Goal: Task Accomplishment & Management: Use online tool/utility

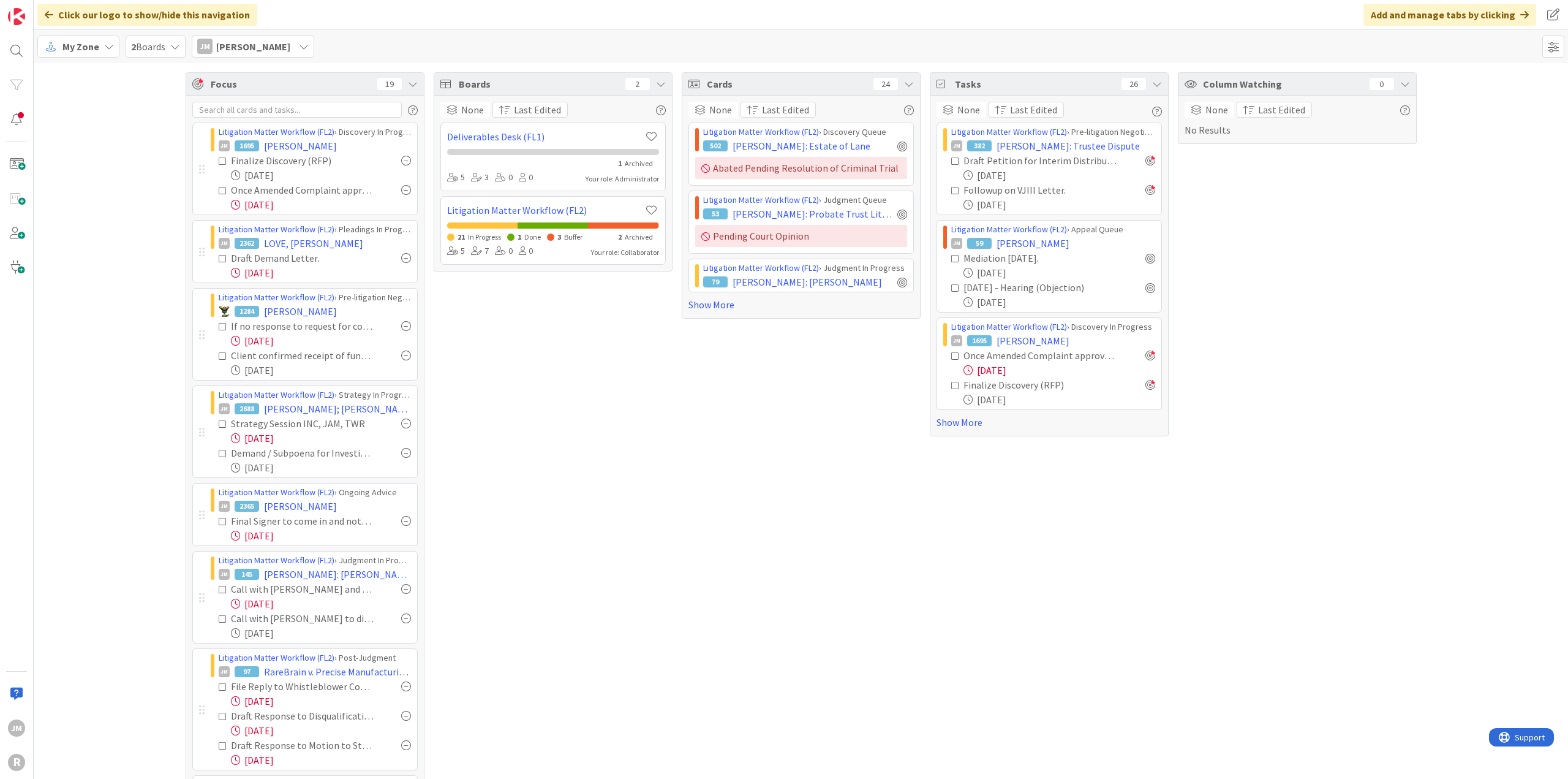
click at [875, 450] on div "Cards 24 None Last Edited Litigation Matter Workflow (FL2) › Discovery Queue 50…" at bounding box center [801, 580] width 239 height 1016
click at [682, 529] on div "Cards 24 None Last Edited Litigation Matter Workflow (FL2) › Discovery Queue 50…" at bounding box center [801, 580] width 239 height 1016
click at [559, 426] on div "Boards 2 None Last Edited Deliverables Desk (FL1) 1 Archived 5 3 0 0 Your role:…" at bounding box center [553, 580] width 239 height 1016
click at [1301, 439] on div "Column Watching 0 None Last Edited No Results" at bounding box center [1298, 580] width 239 height 1016
click at [107, 50] on icon at bounding box center [109, 46] width 10 height 10
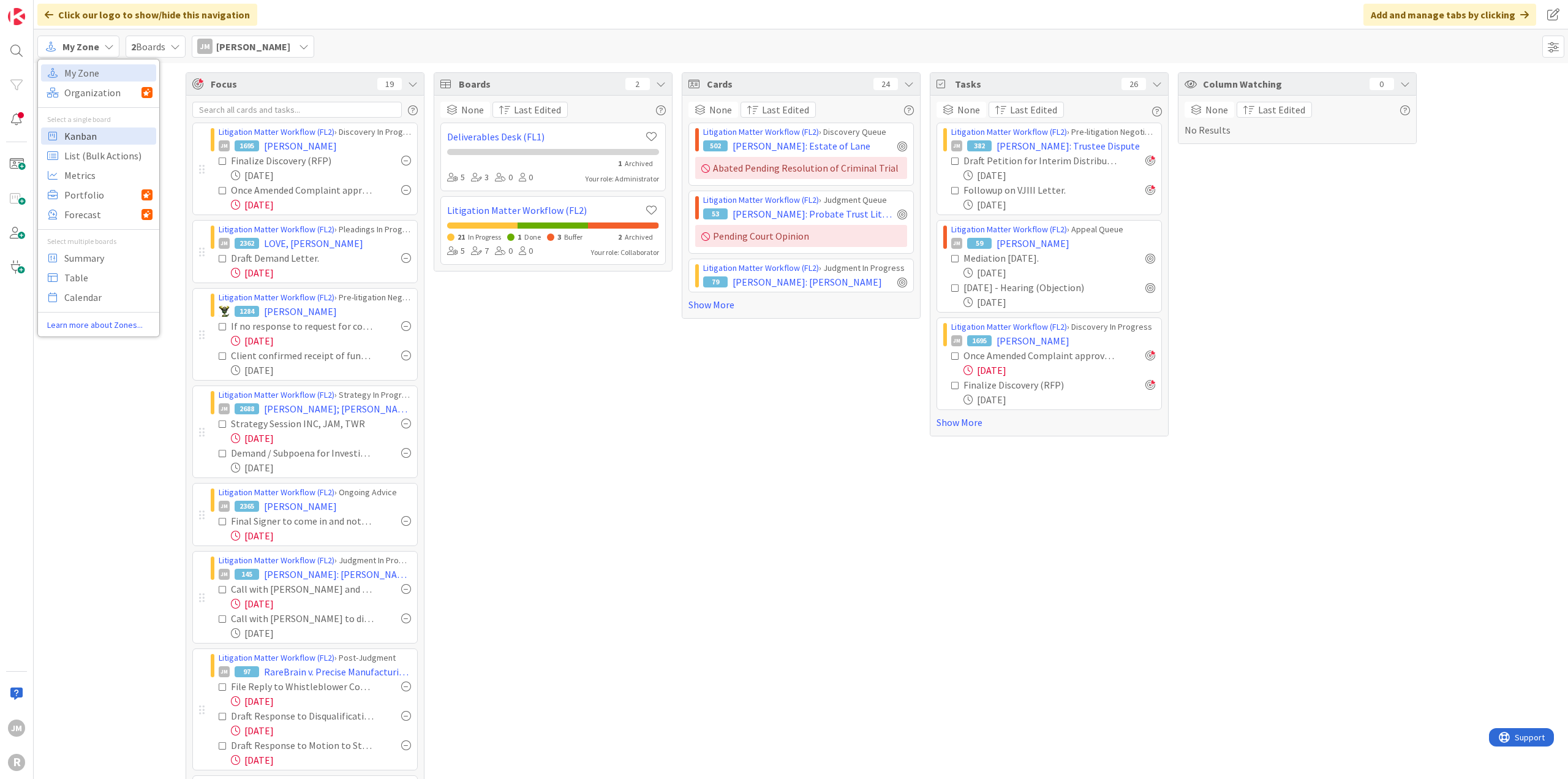
click at [93, 133] on span "Kanban" at bounding box center [108, 136] width 88 height 18
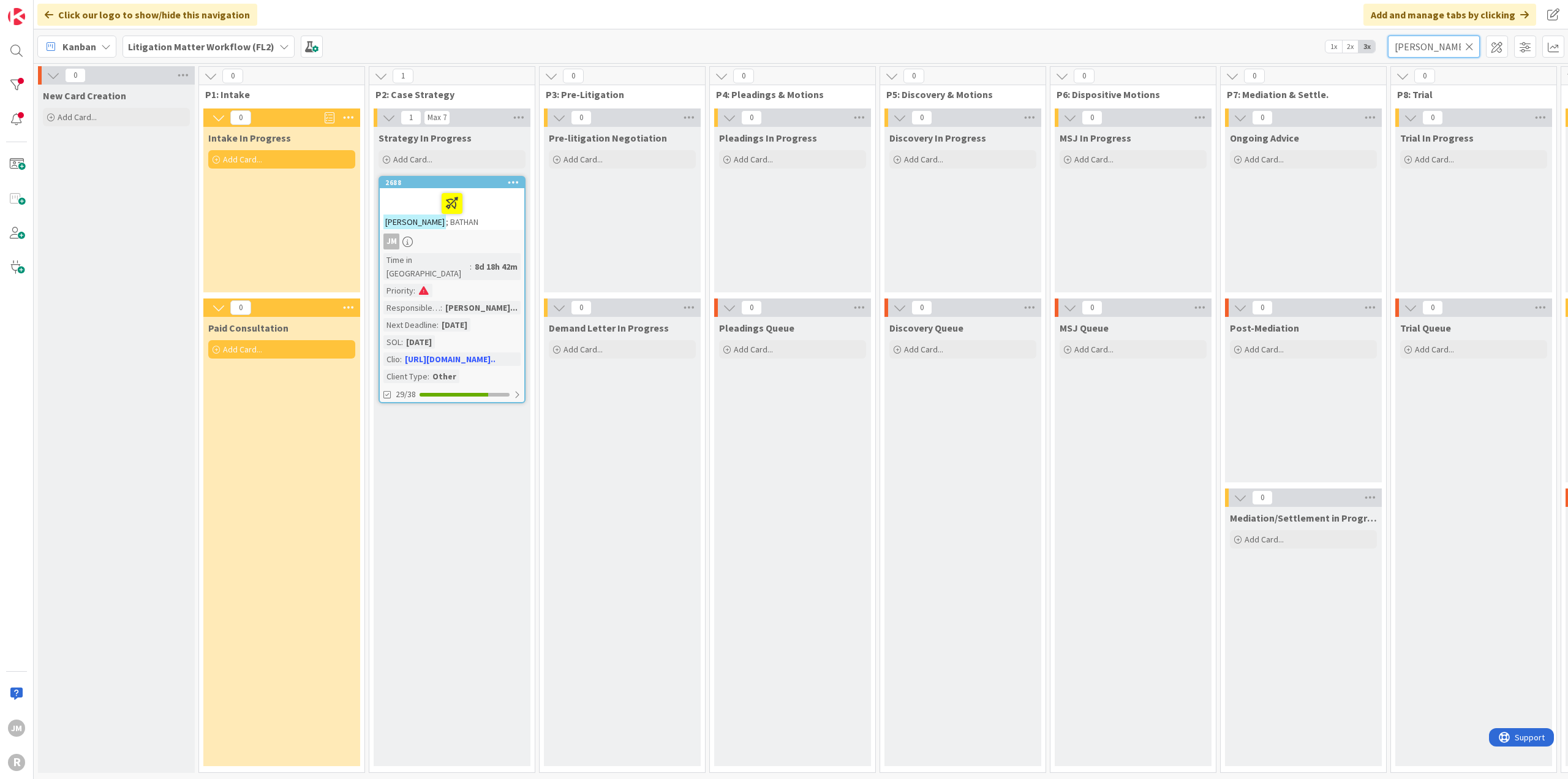
drag, startPoint x: 1428, startPoint y: 46, endPoint x: 1346, endPoint y: 45, distance: 82.0
click at [1346, 45] on div "Kanban Litigation Matter Workflow (FL2) 1x 2x 3x [PERSON_NAME]" at bounding box center [801, 46] width 1535 height 34
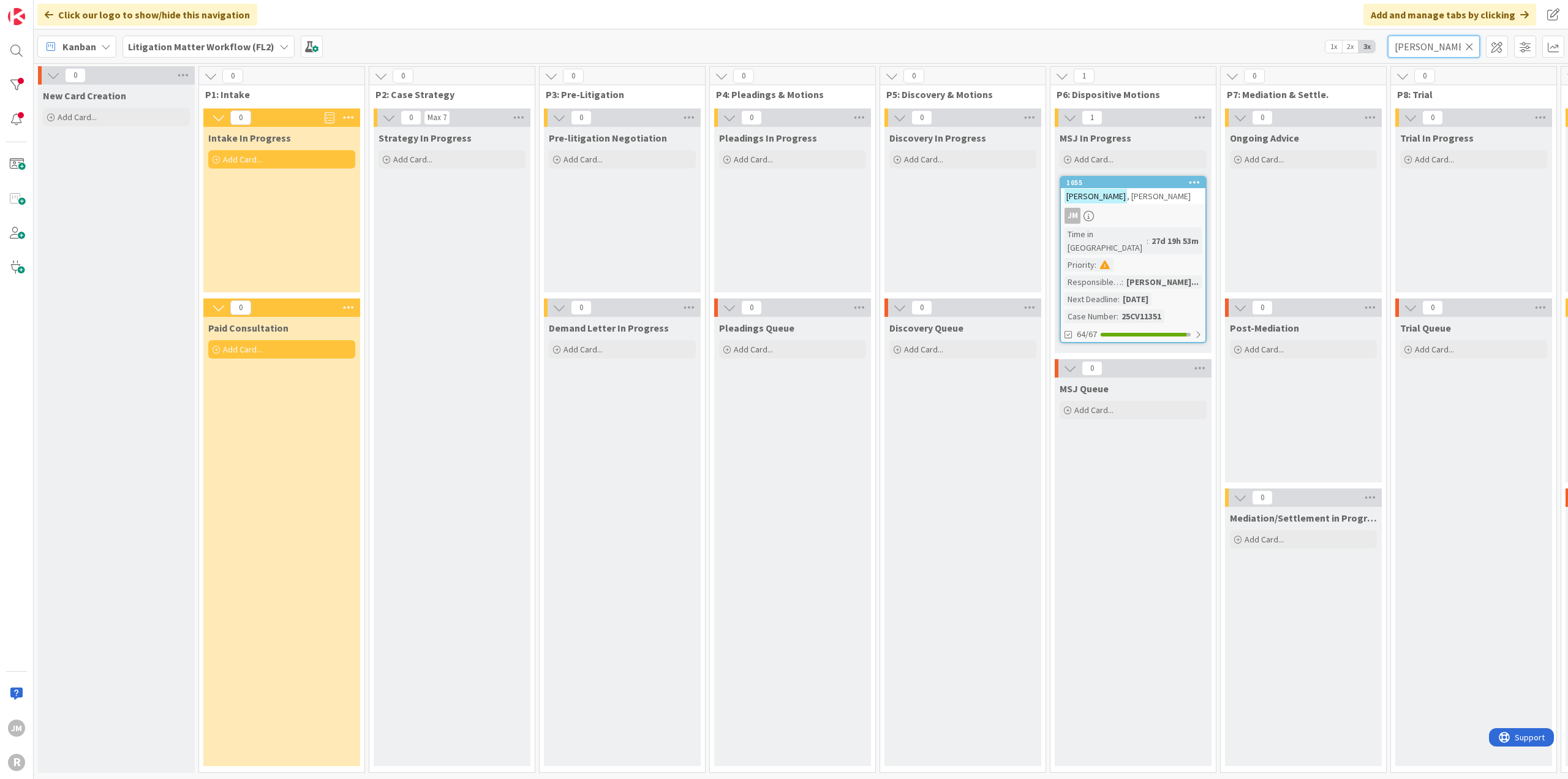
type input "[PERSON_NAME]"
click at [1169, 214] on div "JM" at bounding box center [1133, 216] width 145 height 16
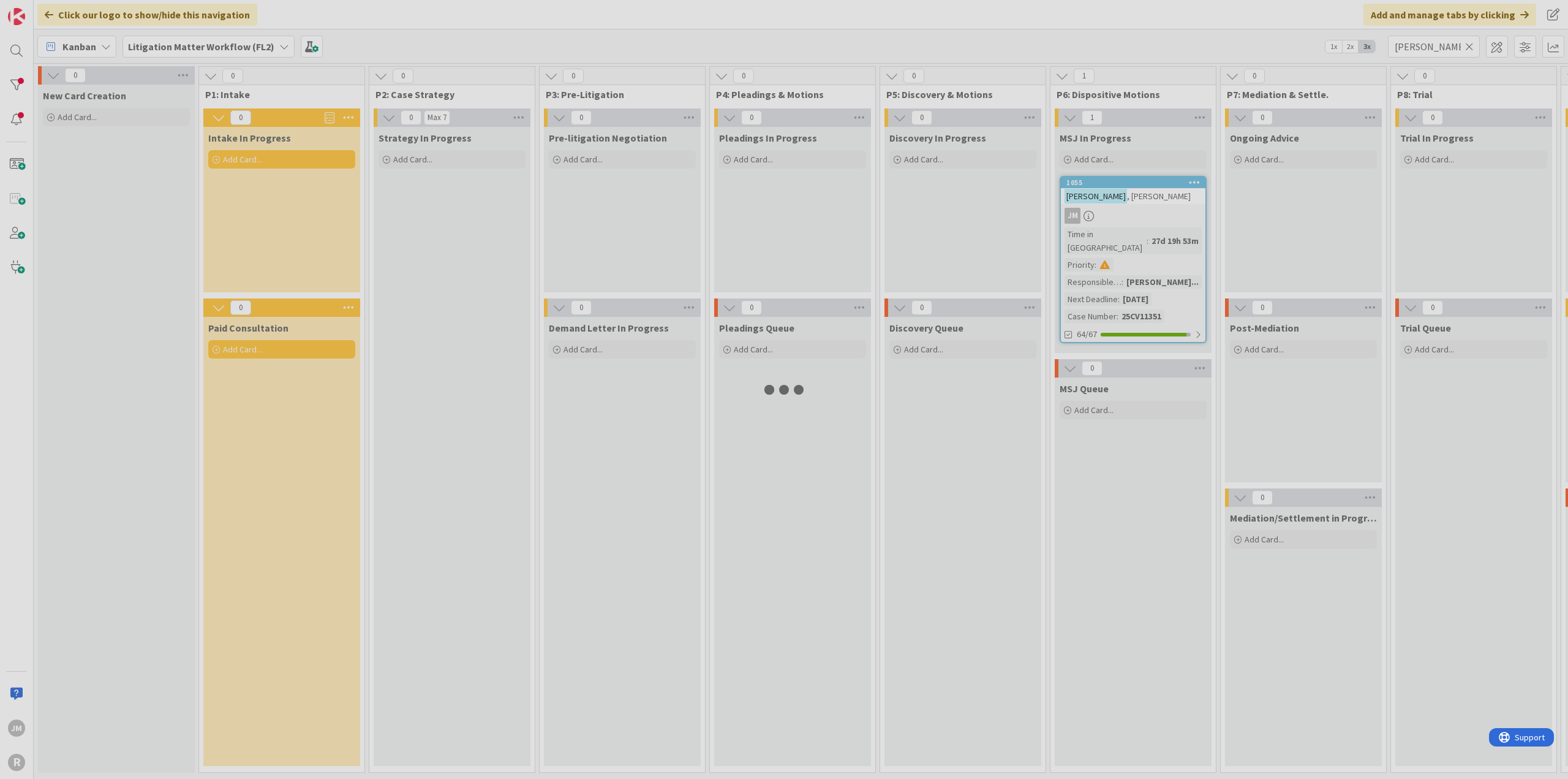
click at [1169, 214] on div at bounding box center [784, 389] width 1568 height 779
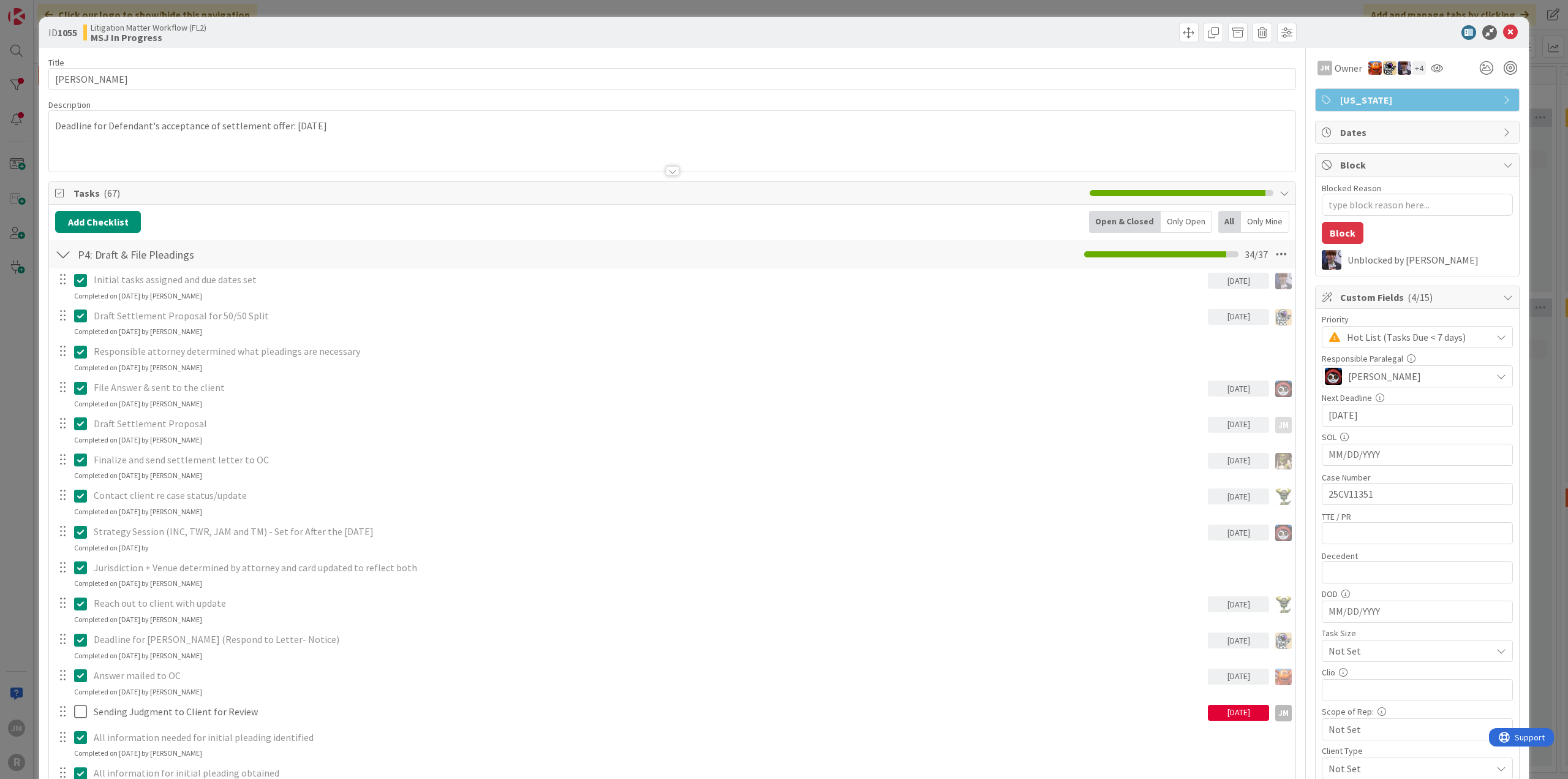
type textarea "x"
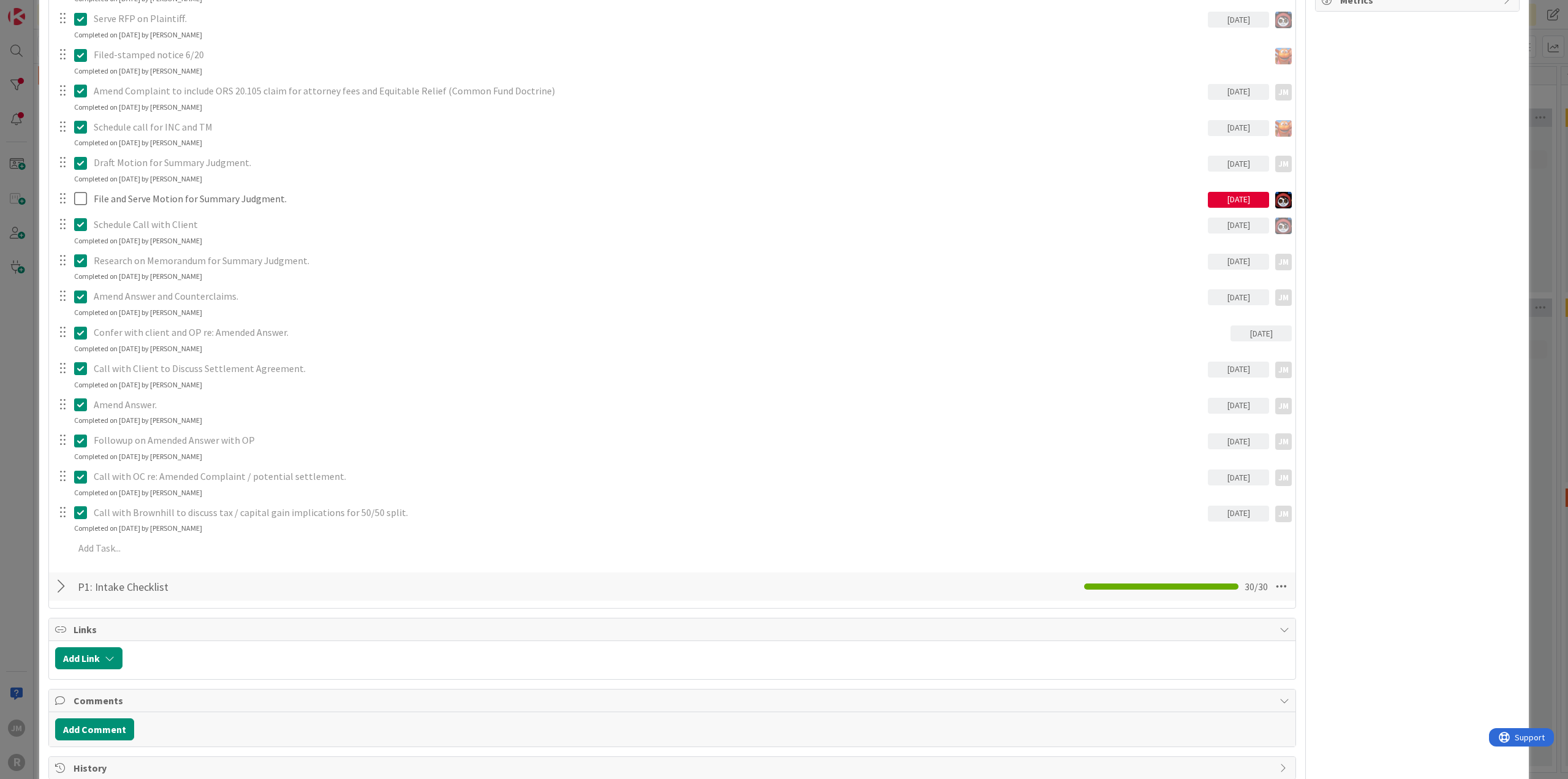
scroll to position [1042, 0]
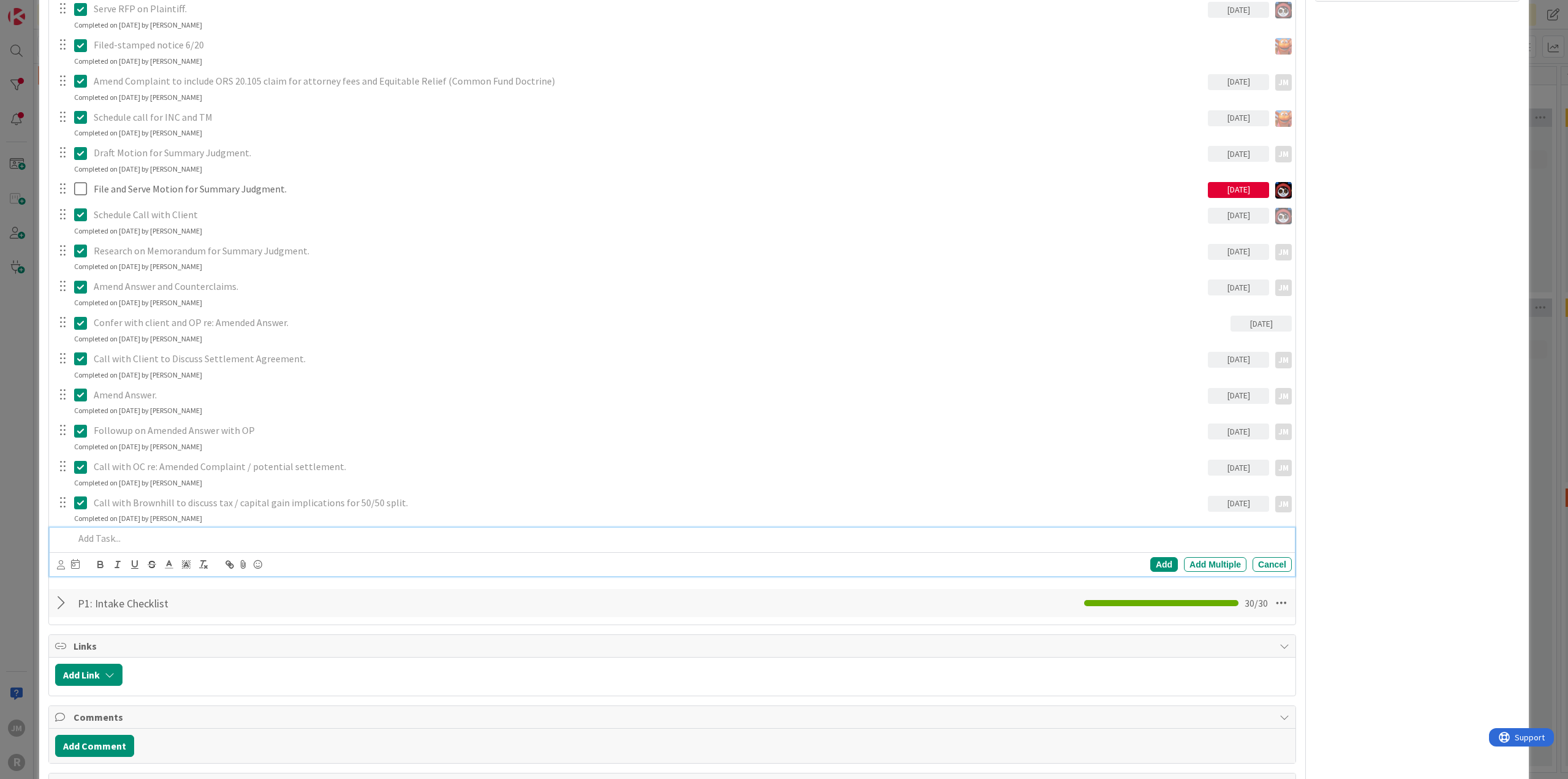
click at [154, 535] on p at bounding box center [680, 538] width 1213 height 14
click at [57, 563] on icon at bounding box center [61, 565] width 8 height 9
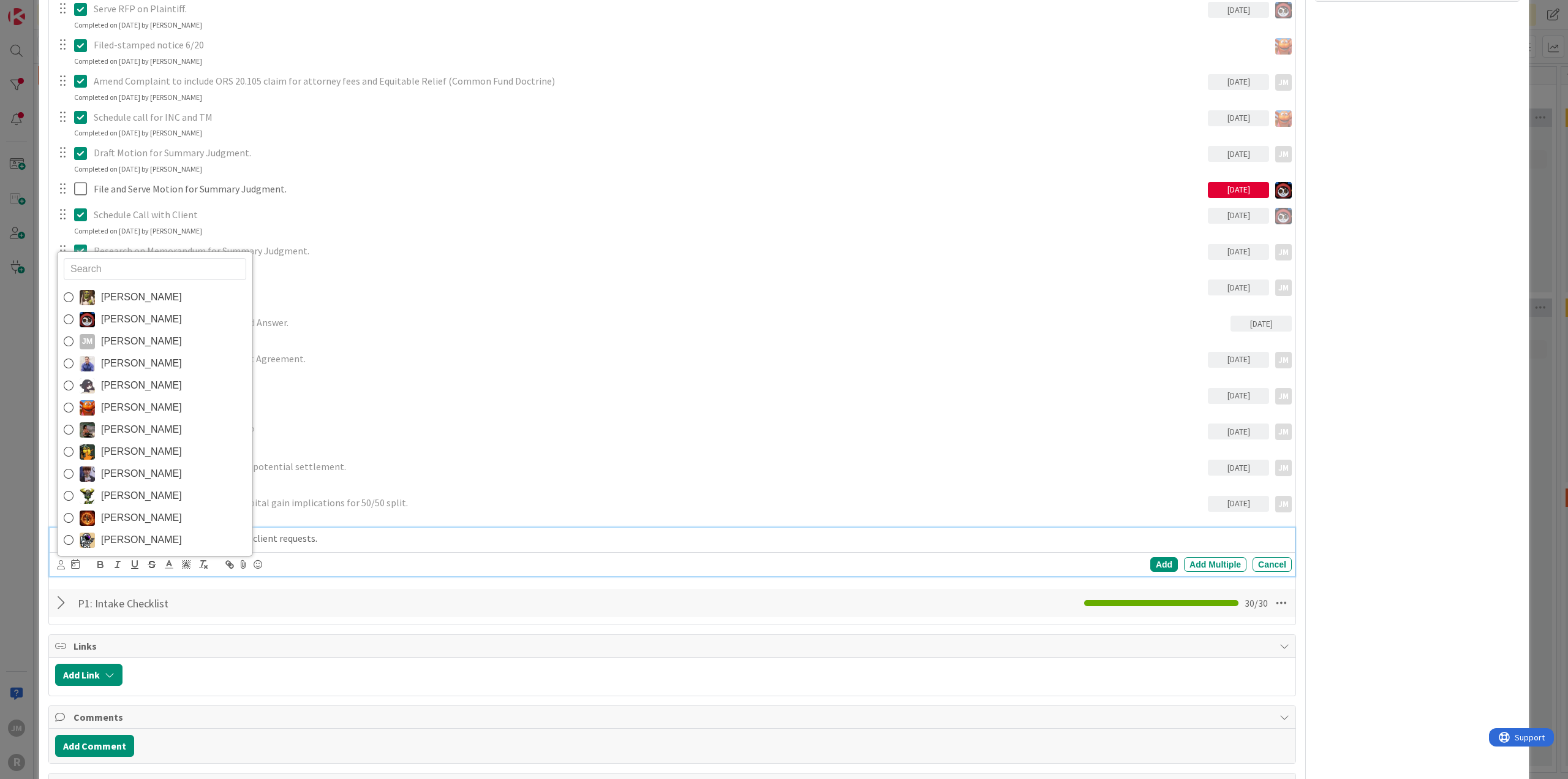
click at [126, 343] on span "[PERSON_NAME]" at bounding box center [141, 341] width 81 height 18
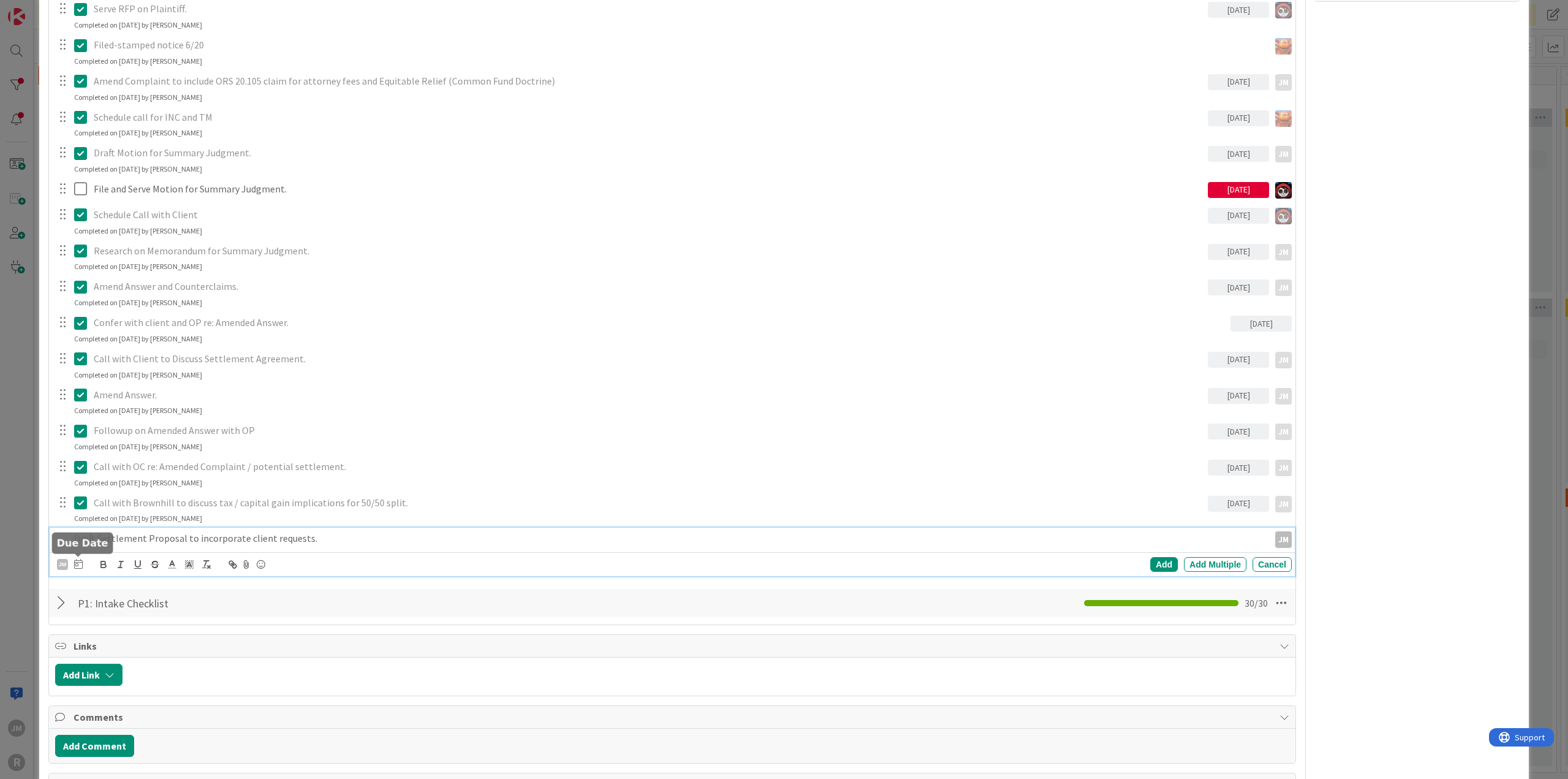
click at [80, 559] on icon at bounding box center [78, 563] width 8 height 10
click at [145, 683] on td "16" at bounding box center [148, 691] width 24 height 23
click at [1154, 561] on div "Add" at bounding box center [1164, 564] width 27 height 15
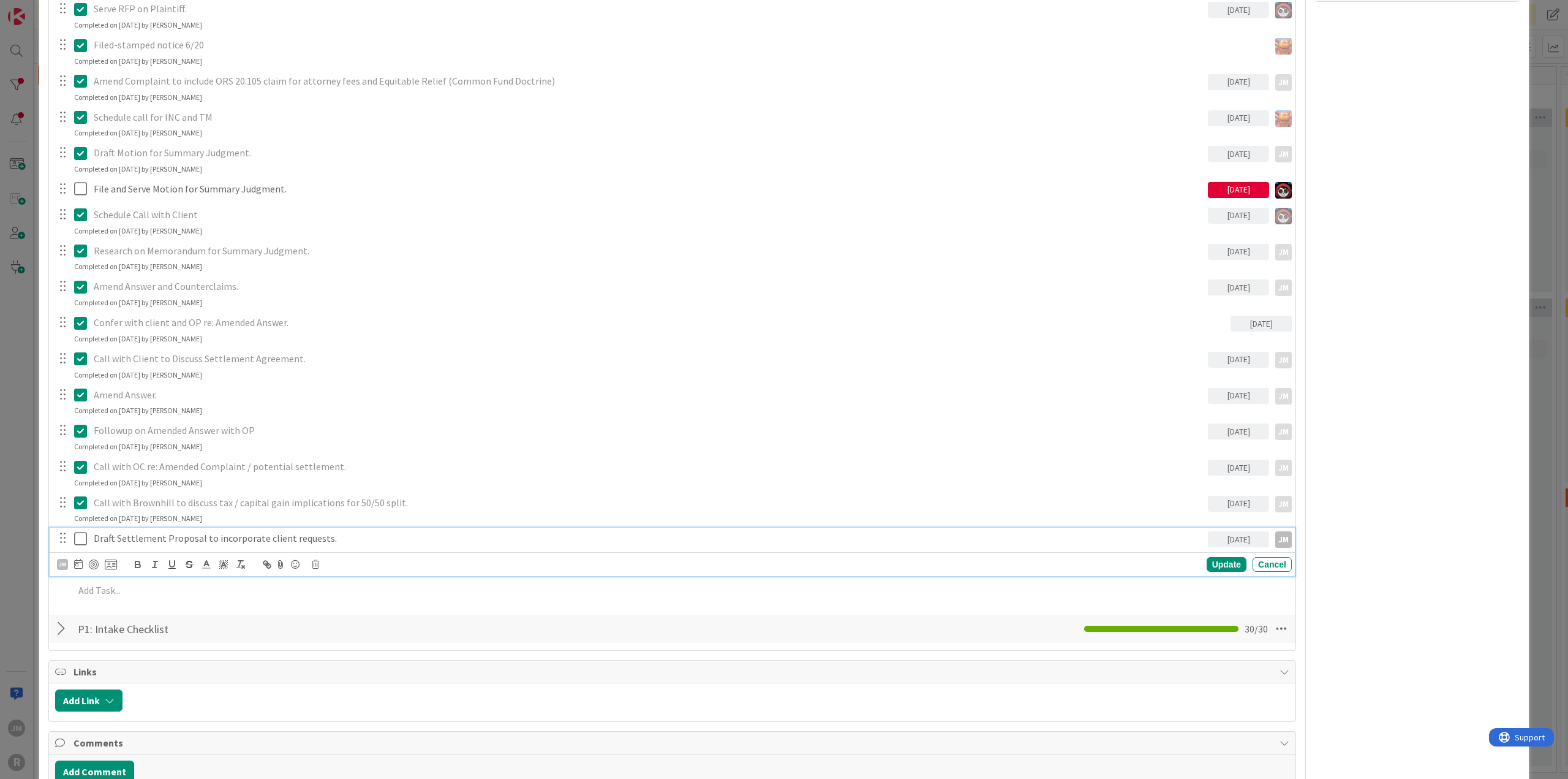
click at [166, 541] on p "Draft Settlement Proposal to incorporate client requests." at bounding box center [648, 538] width 1109 height 14
click at [93, 567] on div at bounding box center [93, 564] width 10 height 10
type textarea "x"
click at [1212, 572] on div "JM Update Cancel" at bounding box center [672, 564] width 1245 height 24
click at [1212, 568] on div "Update" at bounding box center [1227, 564] width 40 height 15
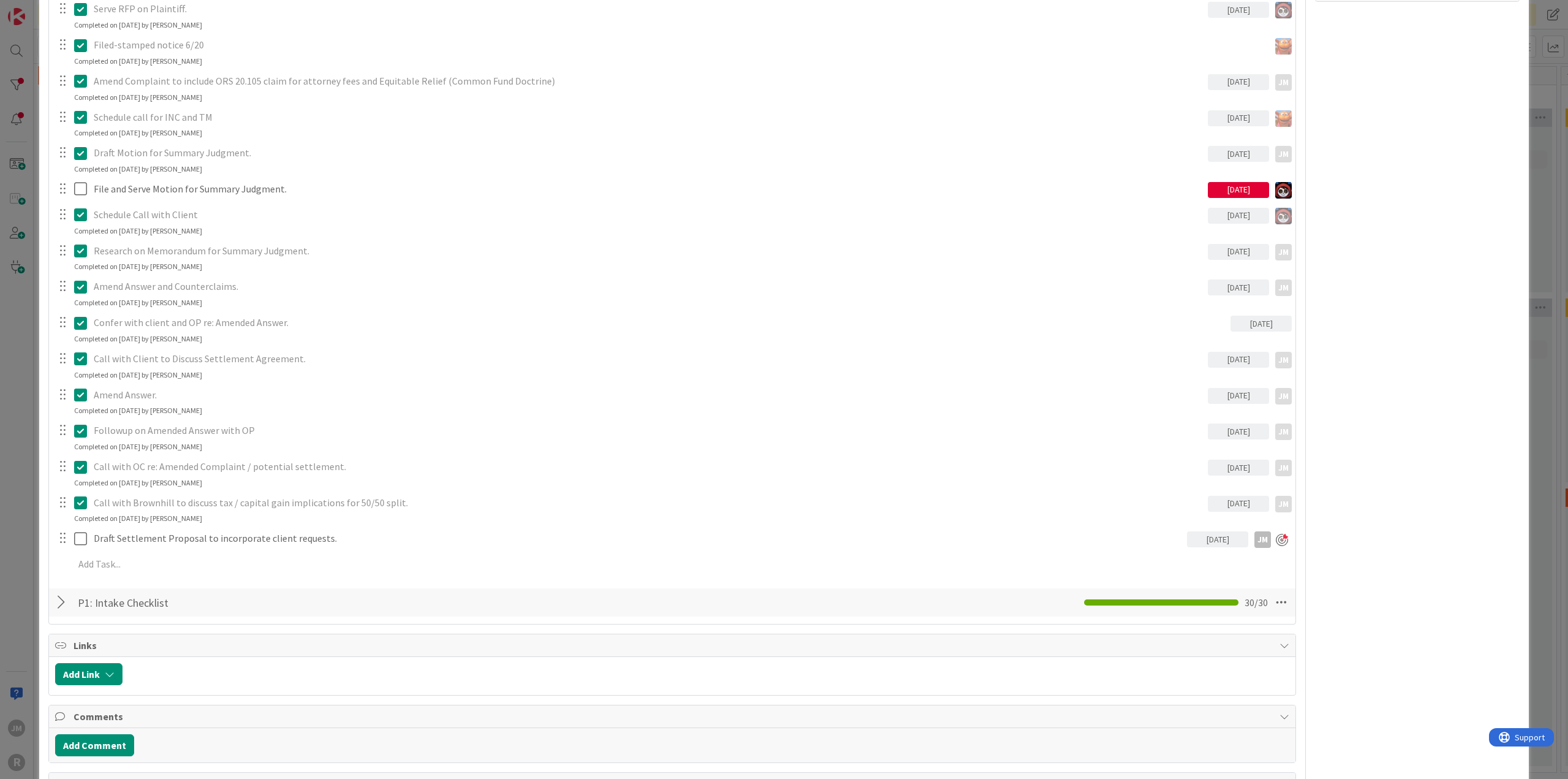
click at [1530, 391] on div "ID 1055 Litigation Matter Workflow (FL2) MSJ In Progress Title 15 / 128 [PERSON…" at bounding box center [784, 389] width 1568 height 779
